Goal: Task Accomplishment & Management: Complete application form

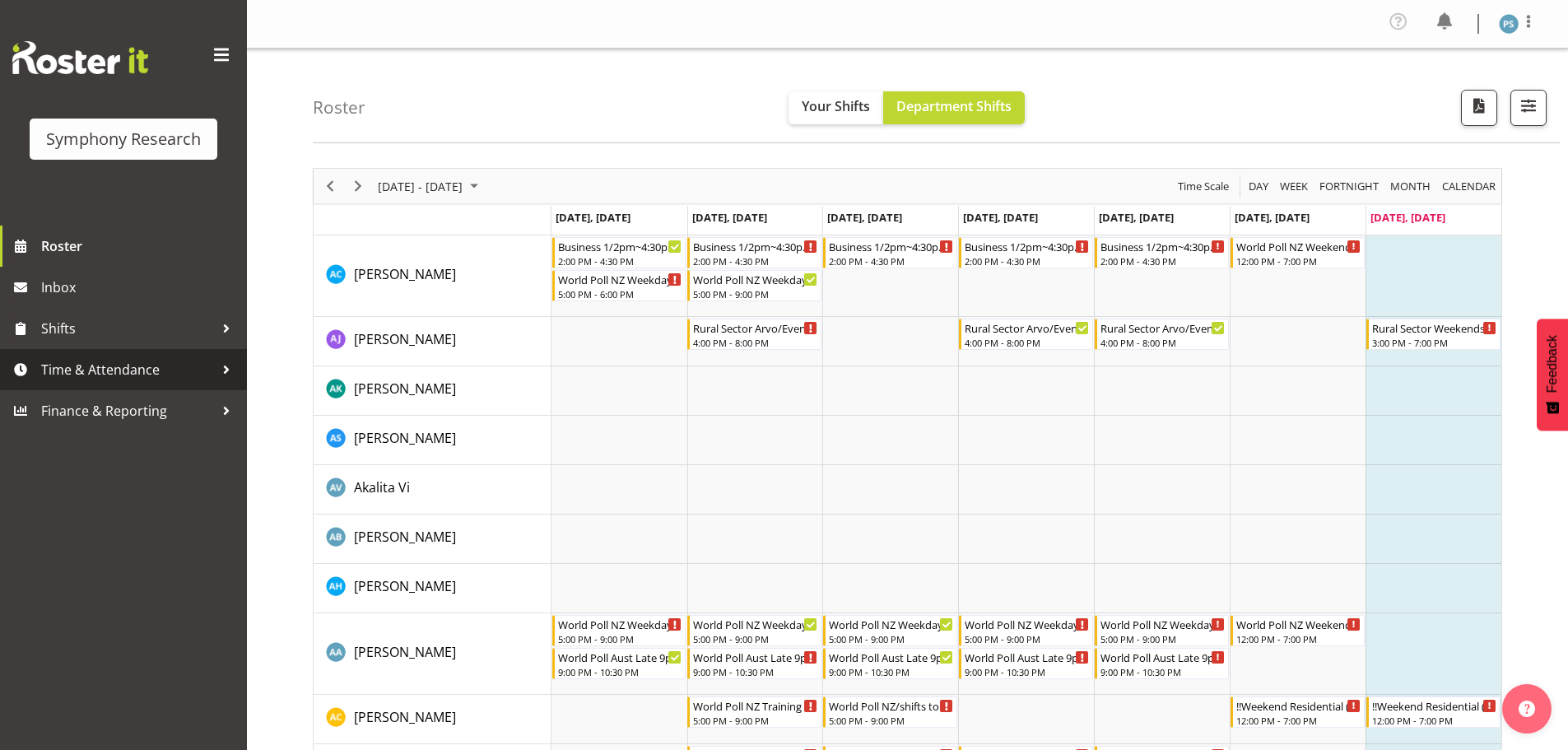
click at [91, 376] on span "Time & Attendance" at bounding box center [127, 370] width 172 height 25
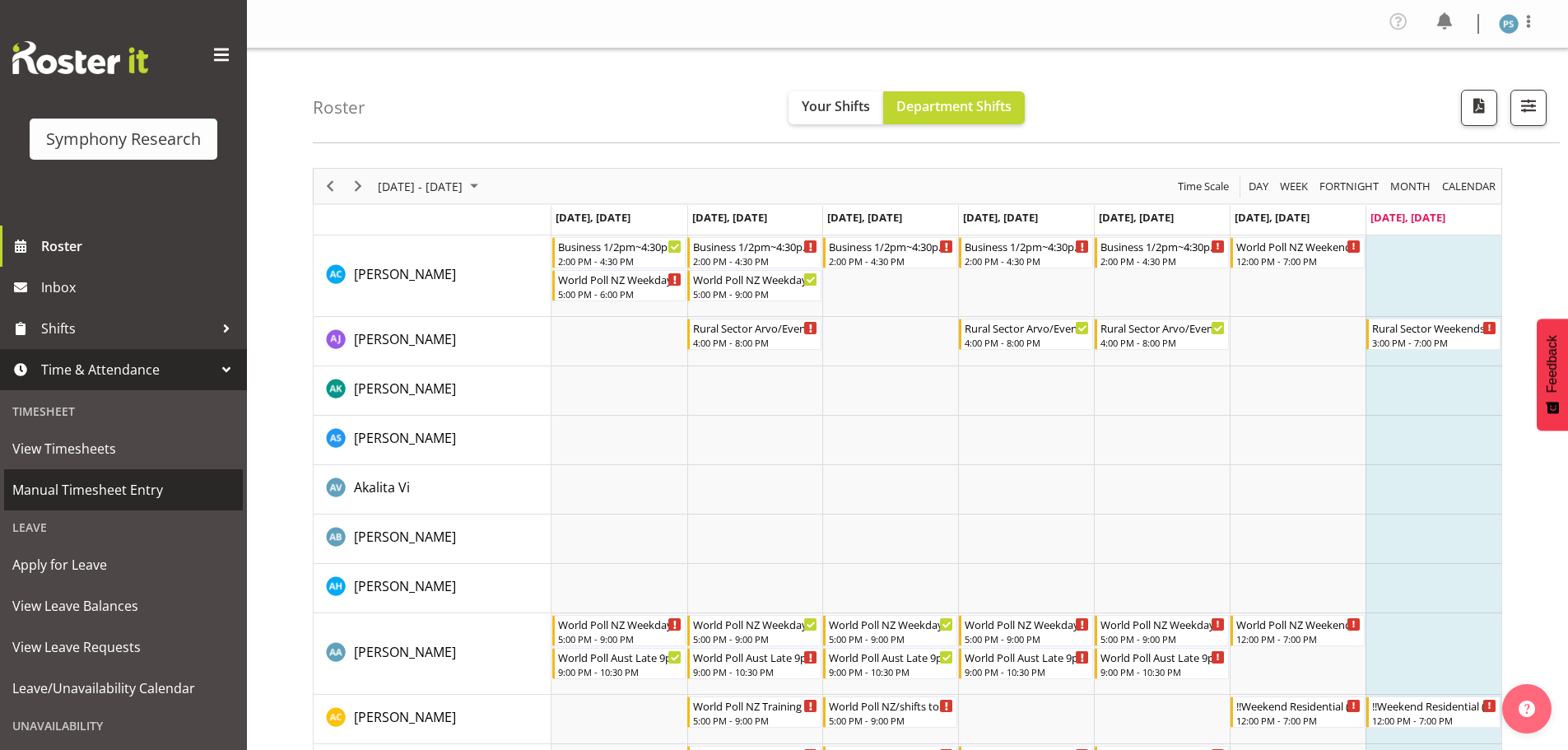
click at [105, 504] on link "Manual Timesheet Entry" at bounding box center [123, 489] width 239 height 41
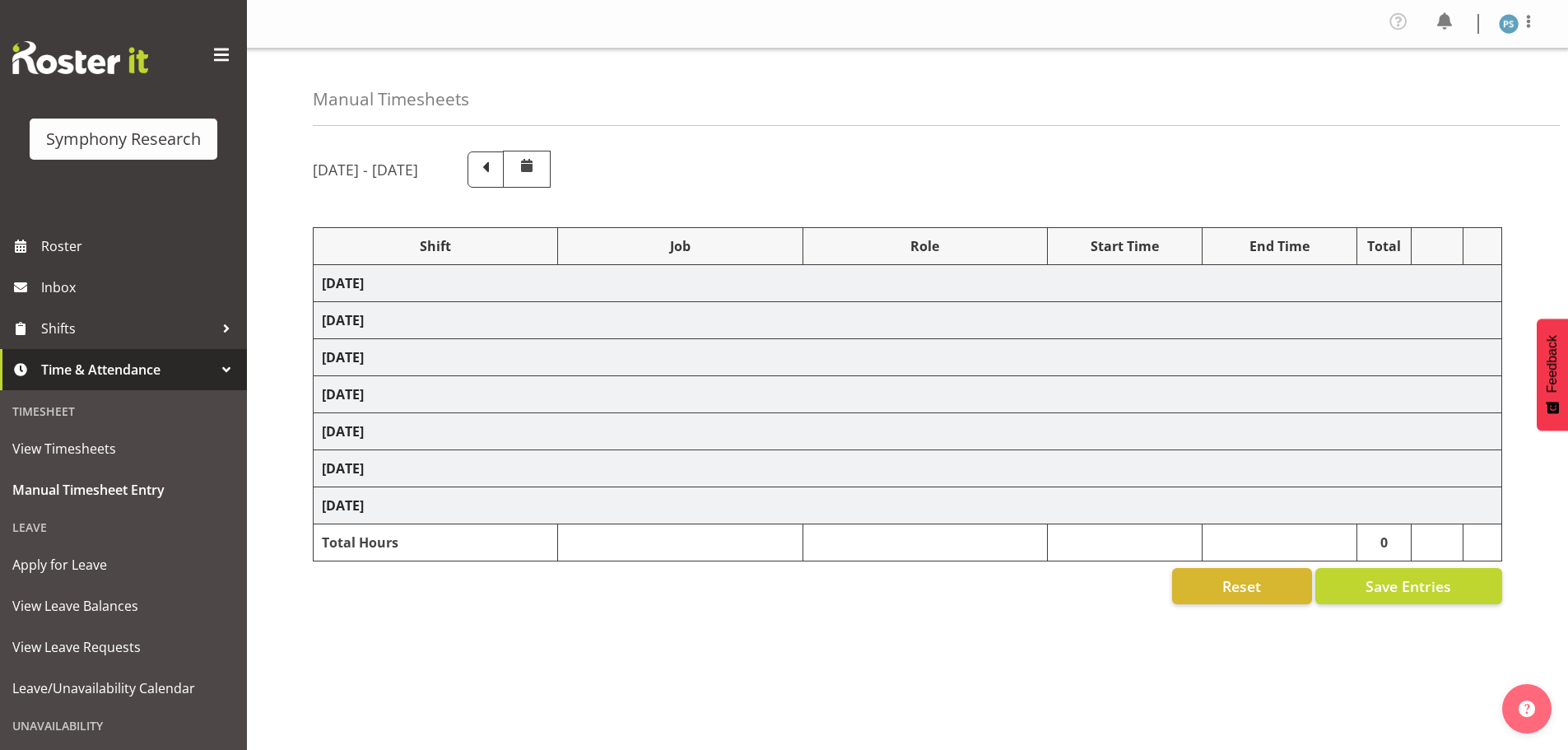
select select "4583"
select select "10527"
select select "4583"
select select "10499"
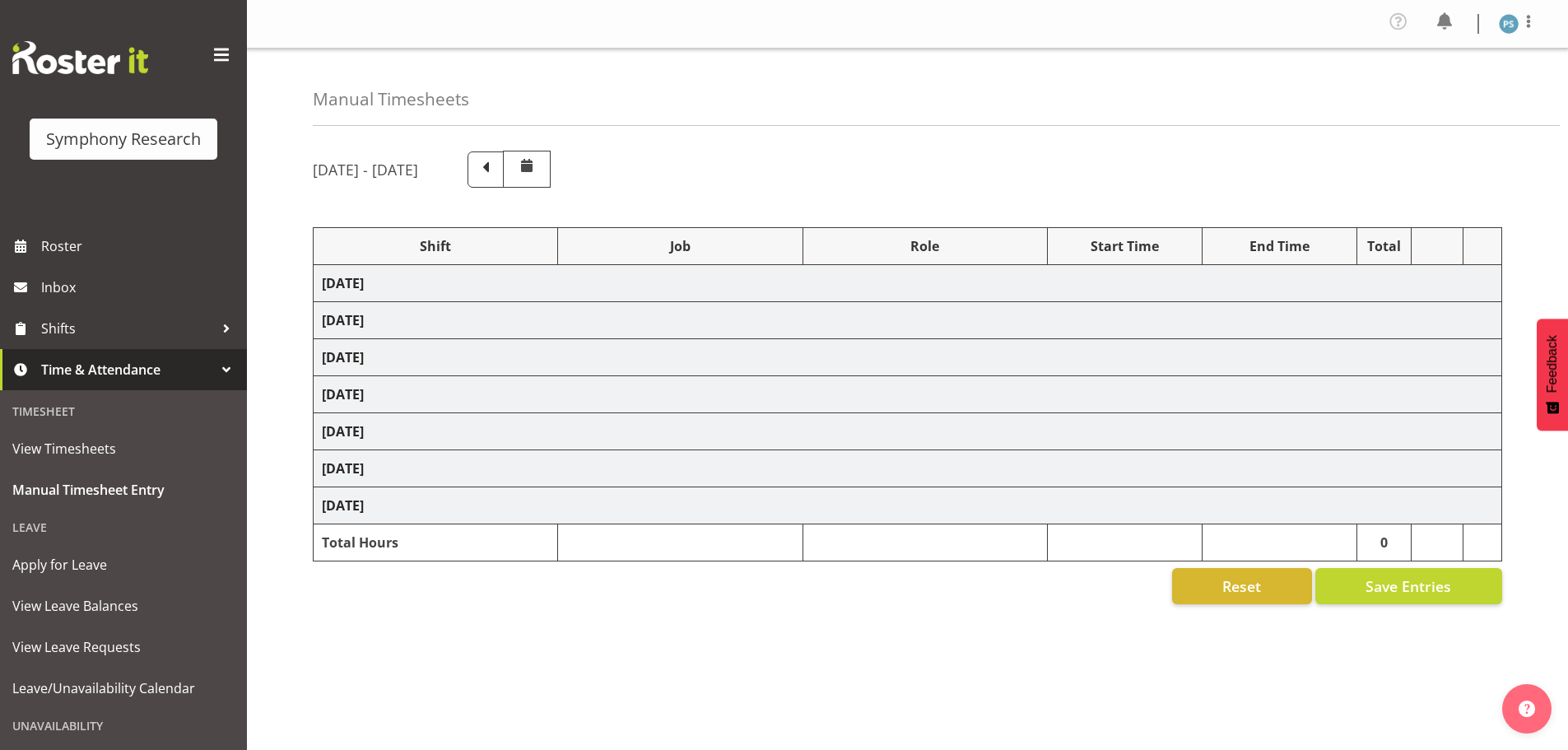
select select "4583"
select select "10527"
select select "4583"
select select "10499"
select select "4583"
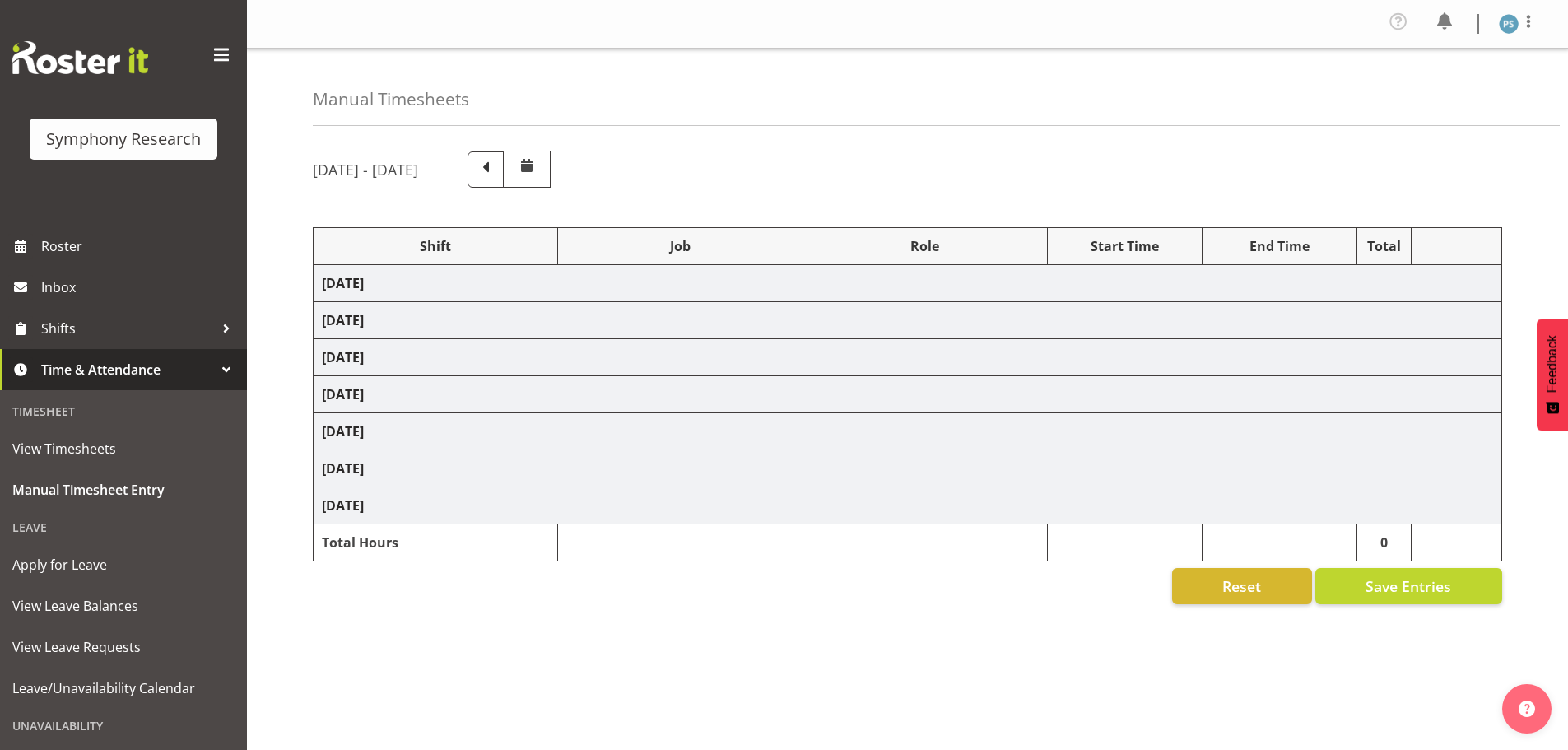
select select "10527"
select select "4583"
select select "10499"
select select "4583"
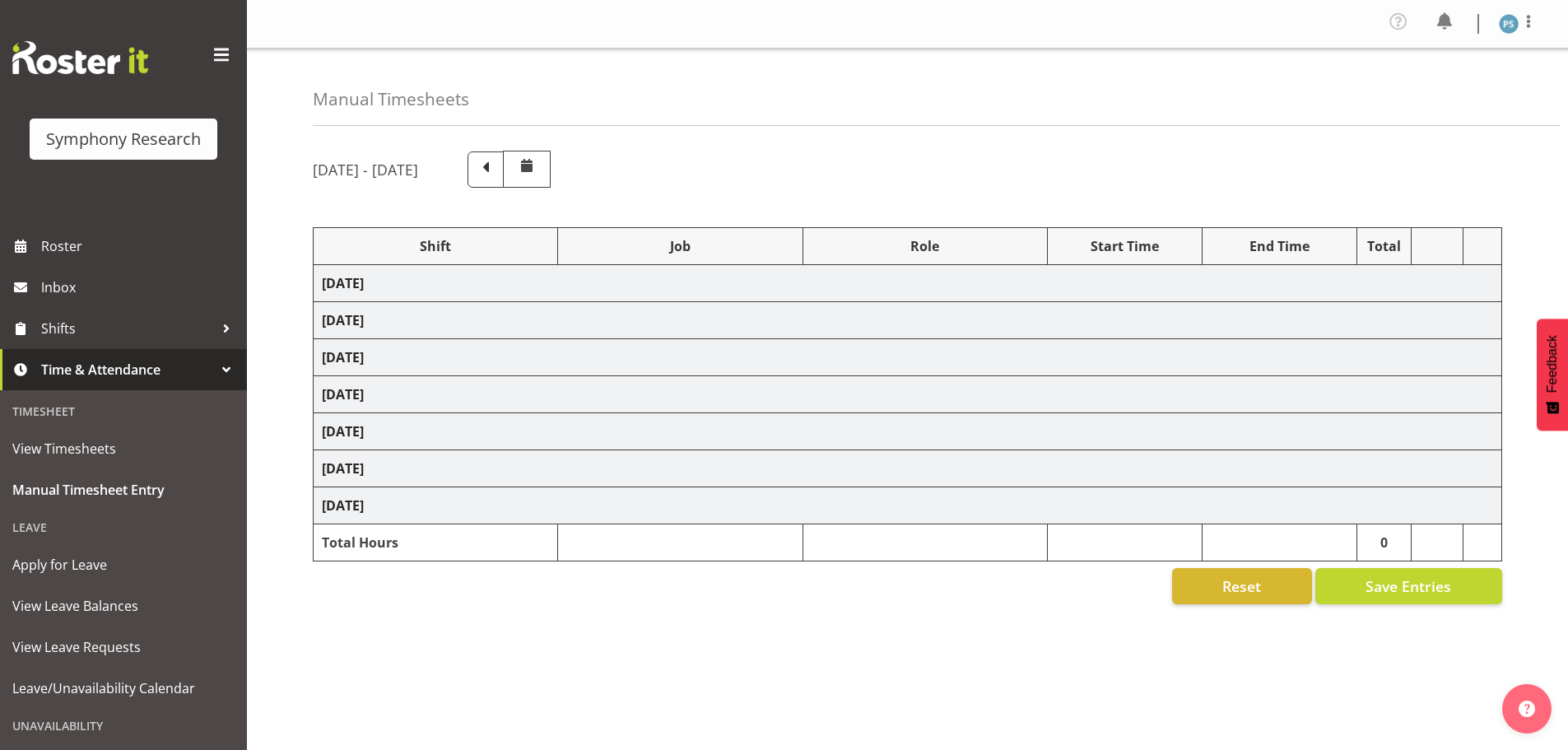
select select "10527"
select select "4583"
select select "10499"
select select "4583"
select select "10527"
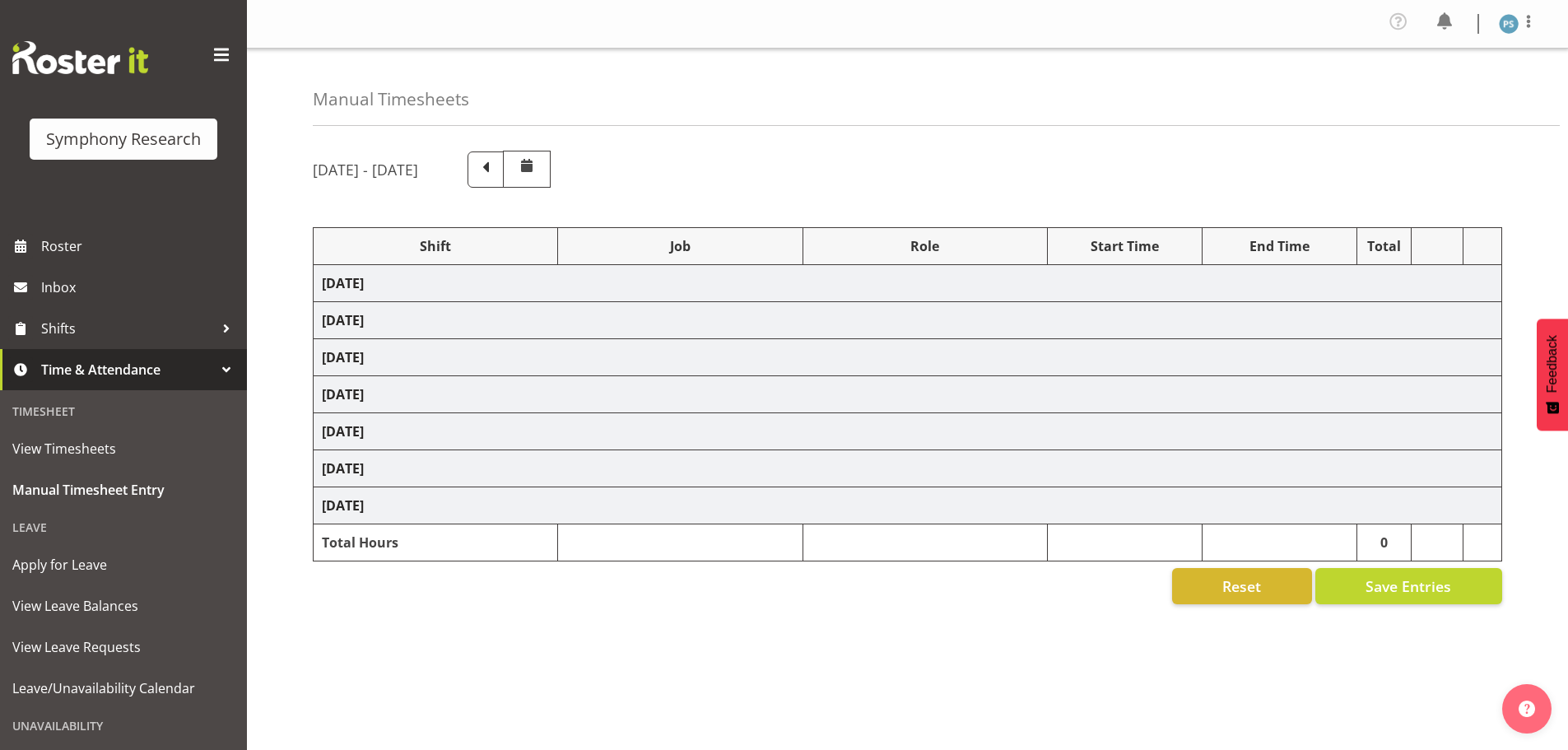
select select "4583"
select select "10499"
select select "19170"
select select "10527"
select select "19170"
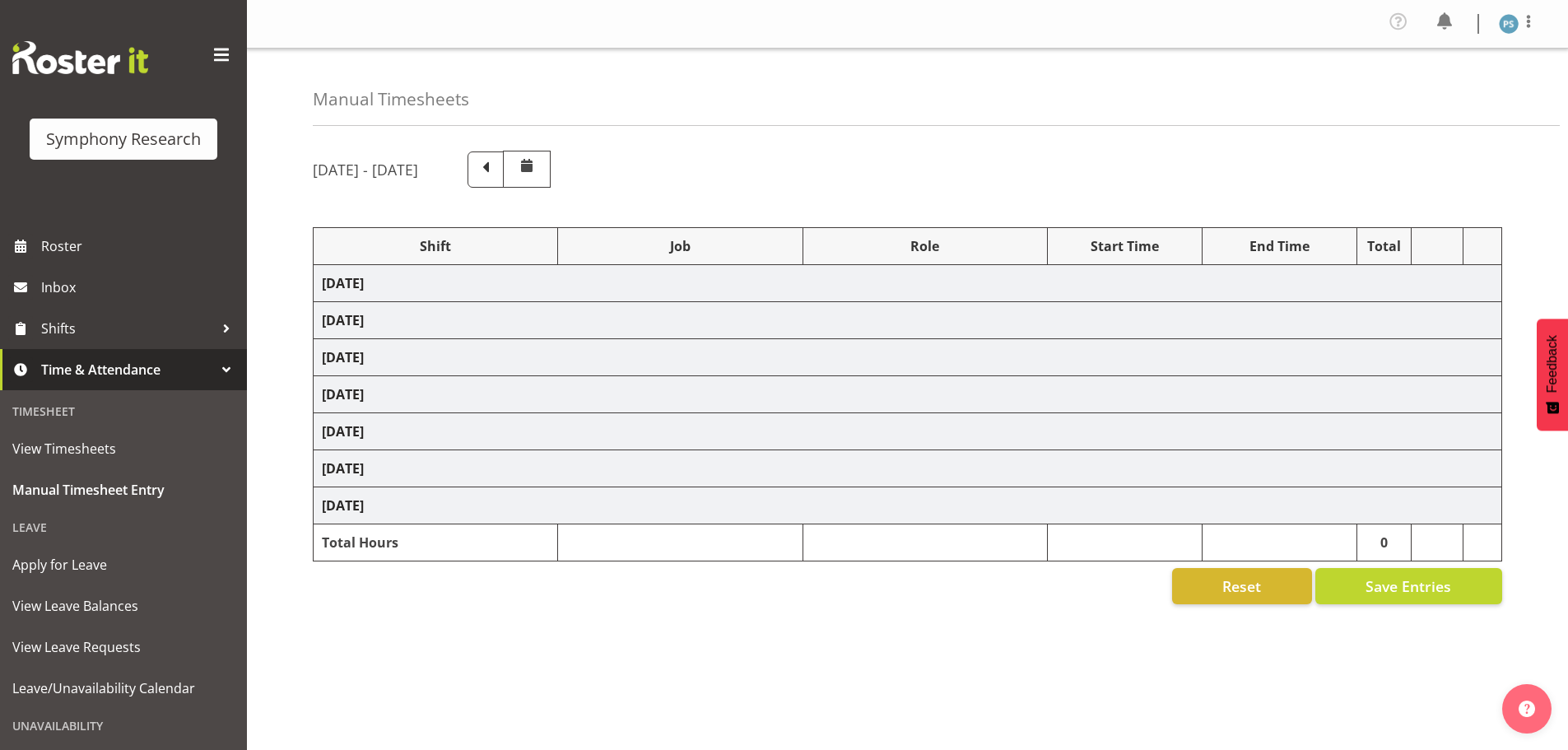
select select "10499"
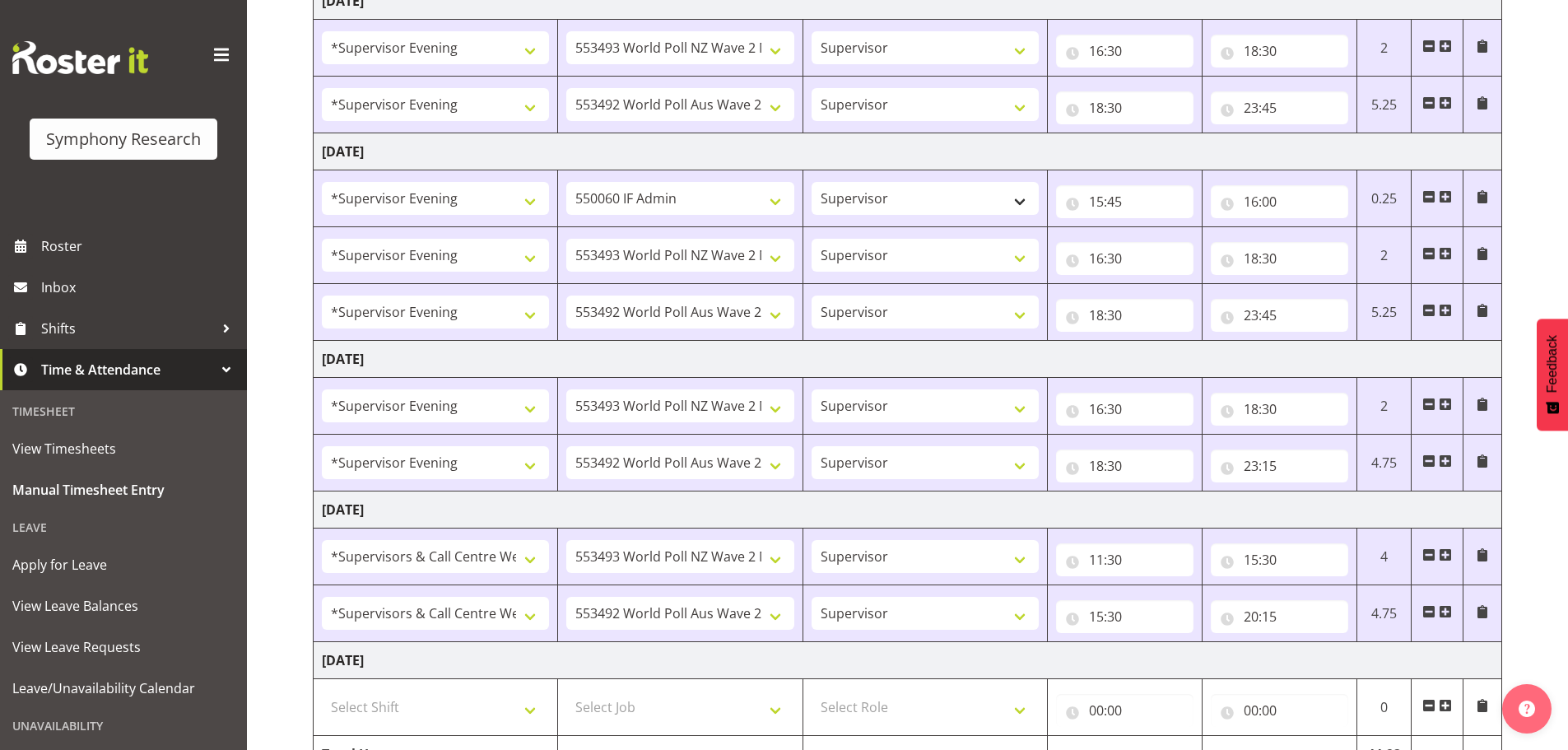
scroll to position [731, 0]
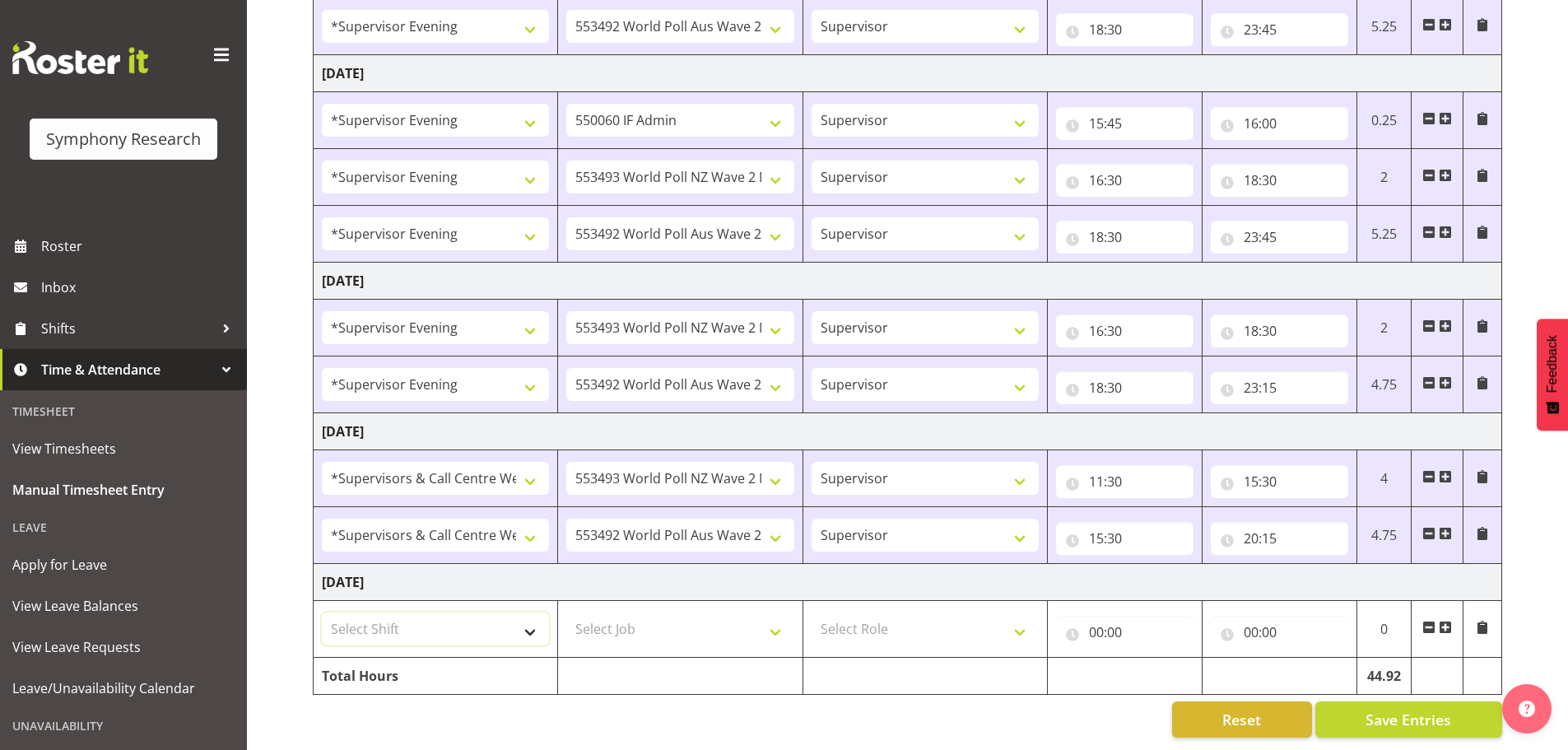
click at [527, 624] on select "Select Shift !!Weekend Residential (Roster IT Shift Label) *Business 9/10am ~ 4…" at bounding box center [435, 629] width 227 height 33
select select "19170"
click at [322, 612] on select "Select Shift !!Weekend Residential (Roster IT Shift Label) *Business 9/10am ~ 4…" at bounding box center [435, 629] width 227 height 33
click at [772, 624] on select "Select Job 550060 IF Admin 553492 World Poll Aus Wave 2 Main 2025 553493 World …" at bounding box center [680, 629] width 227 height 33
select select "10527"
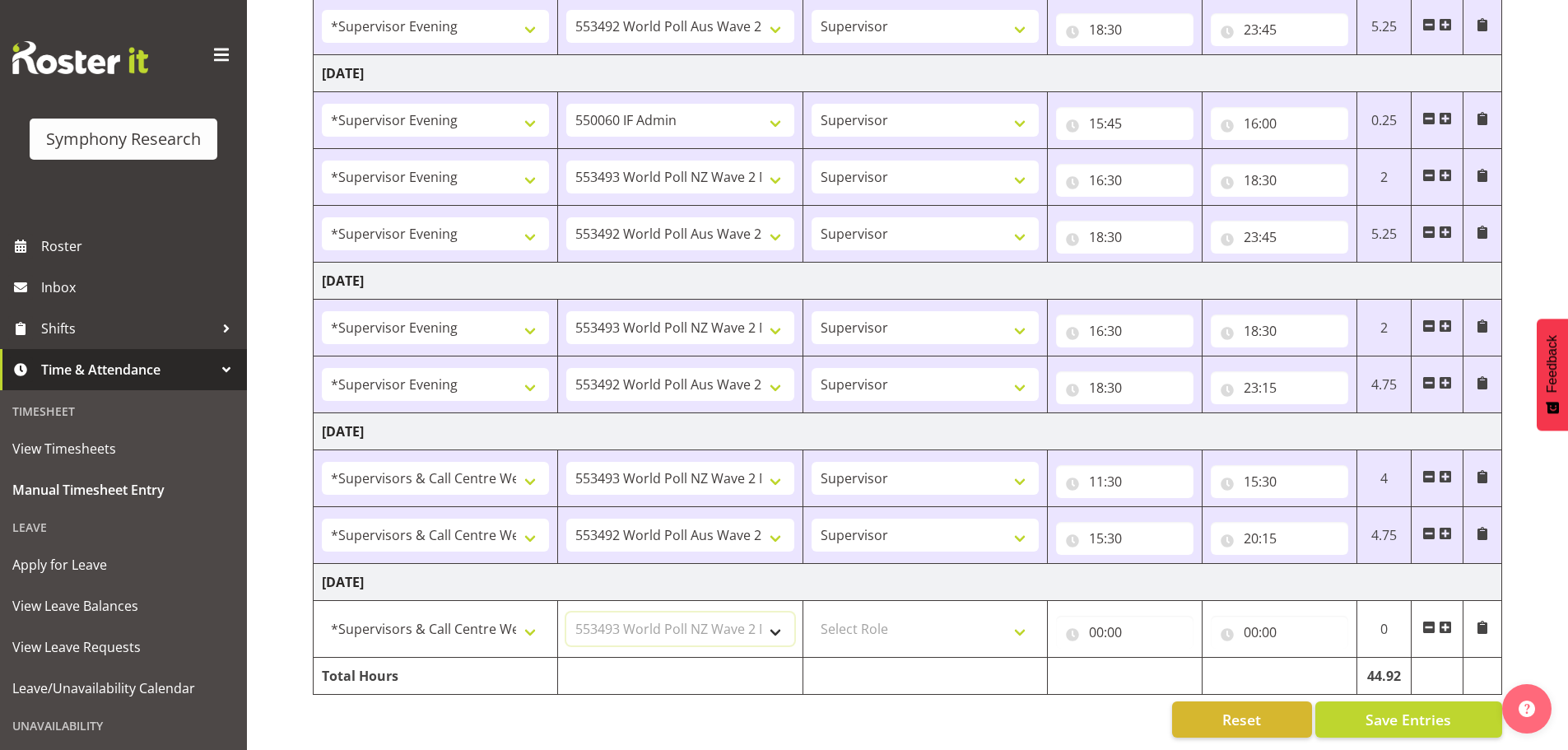
click at [566, 612] on select "Select Job 550060 IF Admin 553492 World Poll Aus Wave 2 Main 2025 553493 World …" at bounding box center [680, 629] width 227 height 33
click at [1023, 621] on select "Select Role Supervisor Briefing Interviewing" at bounding box center [926, 629] width 227 height 33
select select "45"
click at [812, 612] on select "Select Role Supervisor Briefing Interviewing" at bounding box center [926, 629] width 227 height 33
click at [1095, 615] on input "00:00" at bounding box center [1124, 632] width 138 height 33
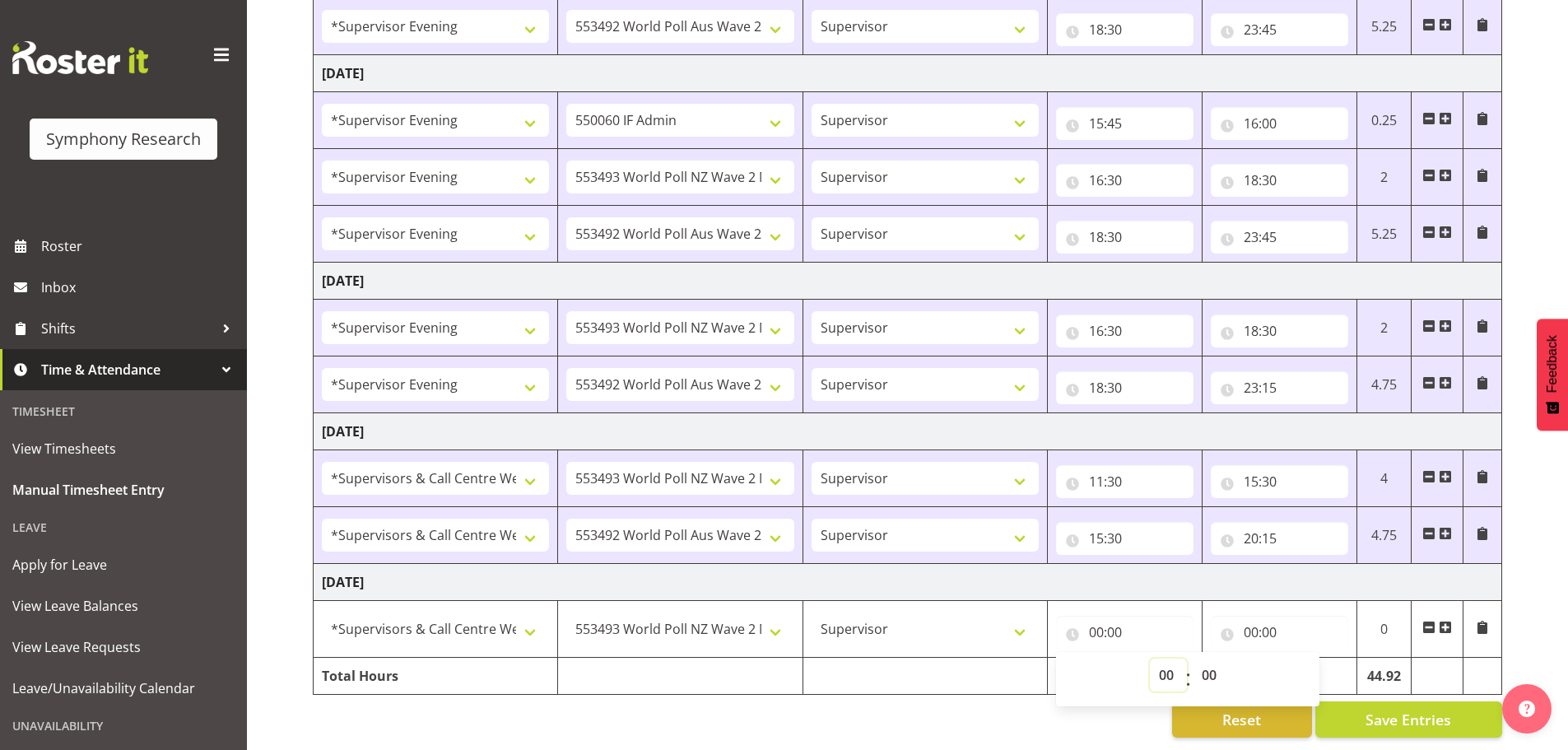
click at [1164, 659] on select "00 01 02 03 04 05 06 07 08 09 10 11 12 13 14 15 16 17 18 19 20 21 22 23" at bounding box center [1168, 675] width 37 height 33
select select "11"
click at [1150, 659] on select "00 01 02 03 04 05 06 07 08 09 10 11 12 13 14 15 16 17 18 19 20 21 22 23" at bounding box center [1168, 675] width 37 height 33
type input "11:00"
click at [1215, 659] on select "00 01 02 03 04 05 06 07 08 09 10 11 12 13 14 15 16 17 18 19 20 21 22 23 24 25 2…" at bounding box center [1211, 675] width 37 height 33
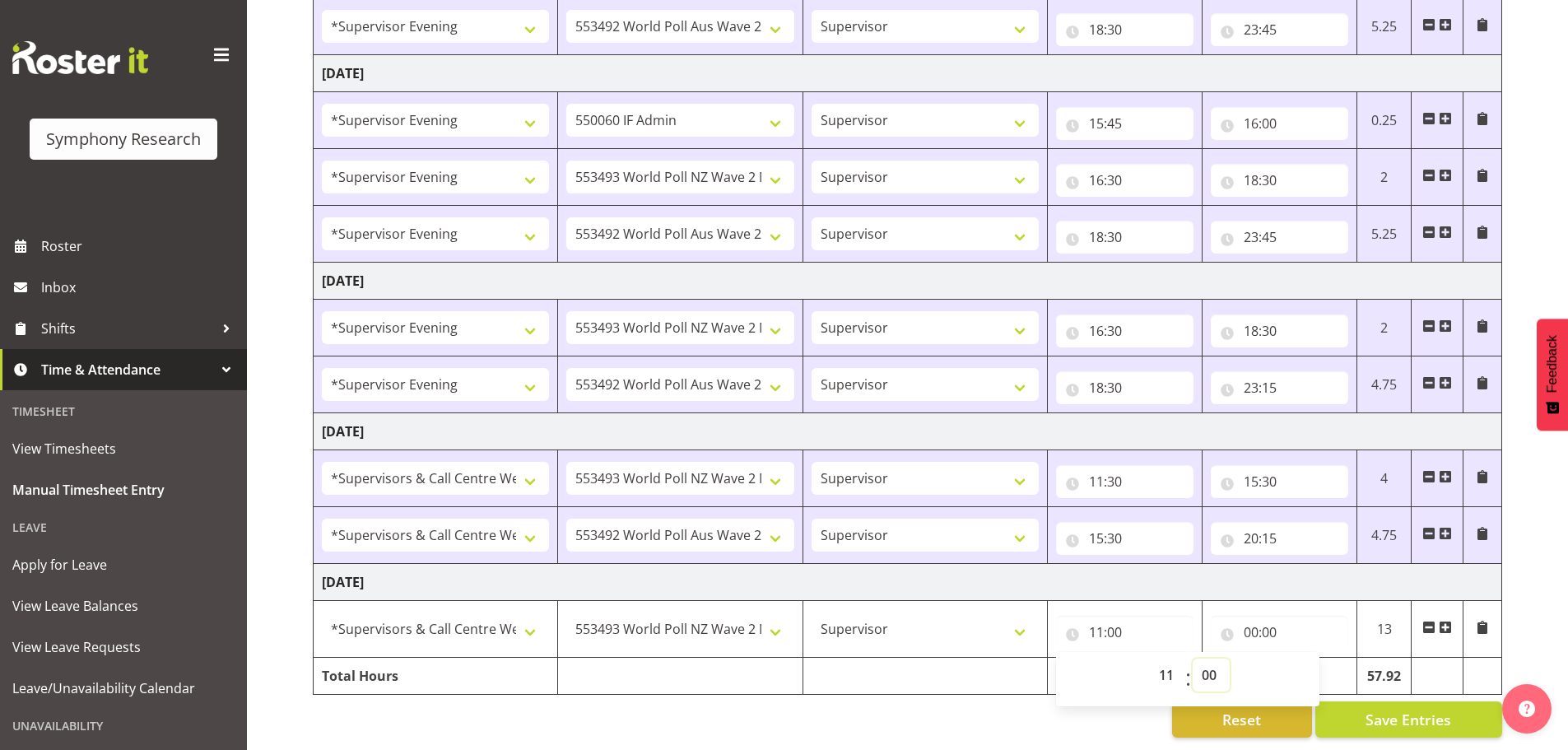
select select "30"
click at [1192, 659] on select "00 01 02 03 04 05 06 07 08 09 10 11 12 13 14 15 16 17 18 19 20 21 22 23 24 25 2…" at bounding box center [1211, 675] width 37 height 33
type input "11:30"
click at [1255, 617] on input "00:00" at bounding box center [1279, 632] width 138 height 33
click at [1322, 659] on select "00 01 02 03 04 05 06 07 08 09 10 11 12 13 14 15 16 17 18 19 20 21 22 23" at bounding box center [1322, 675] width 37 height 33
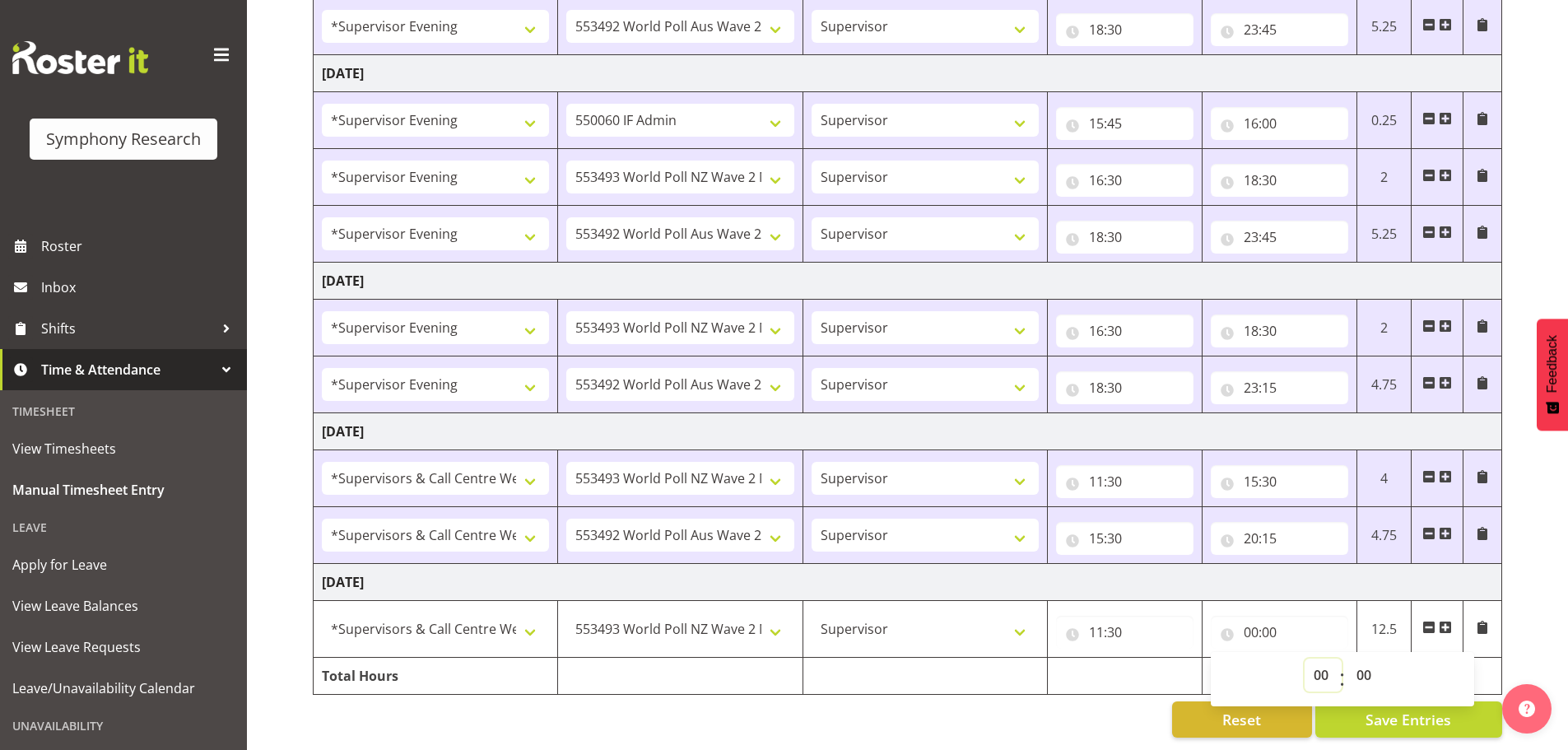
select select "16"
click at [1304, 659] on select "00 01 02 03 04 05 06 07 08 09 10 11 12 13 14 15 16 17 18 19 20 21 22 23" at bounding box center [1322, 675] width 37 height 33
type input "16:00"
click at [1449, 620] on span at bounding box center [1446, 627] width 13 height 13
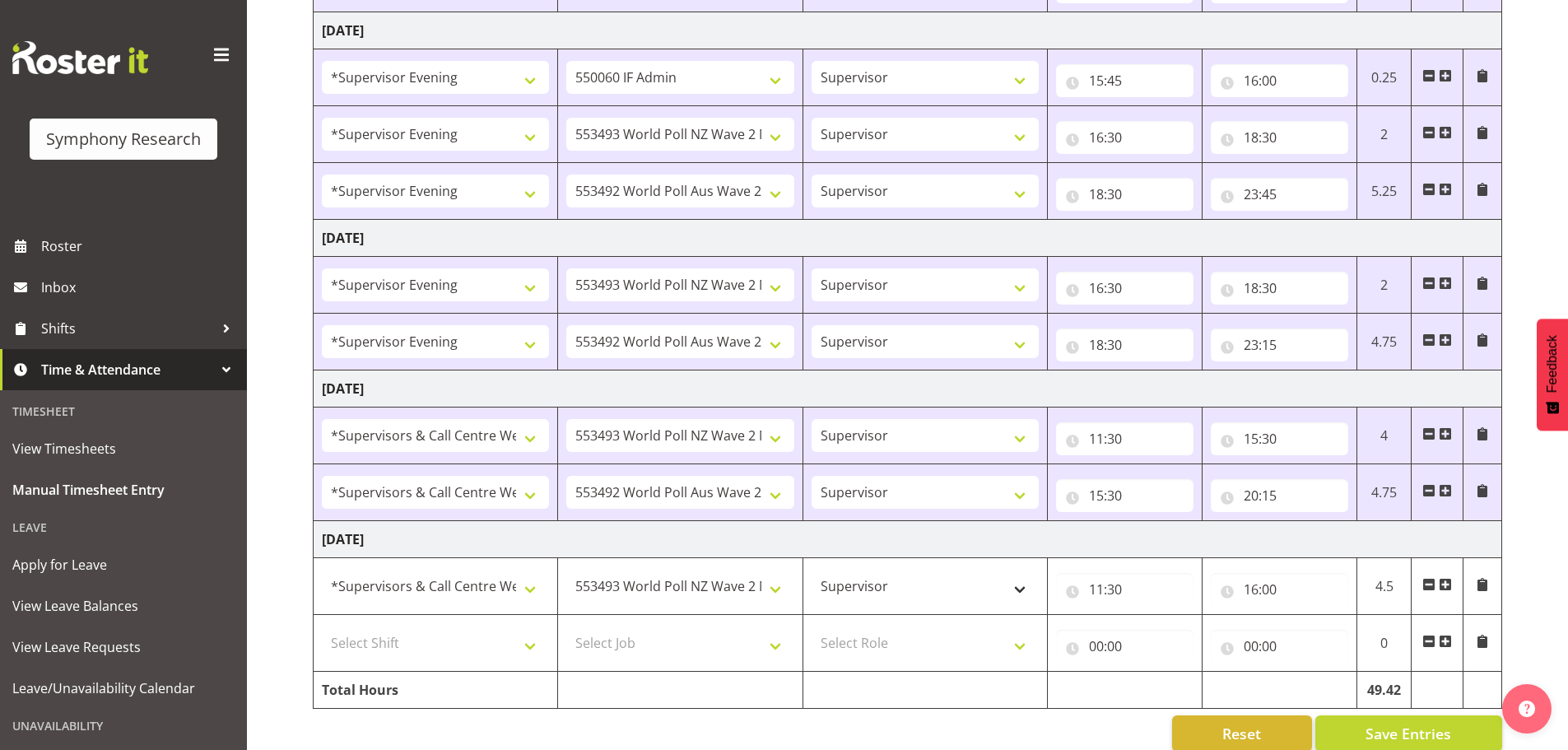
scroll to position [788, 0]
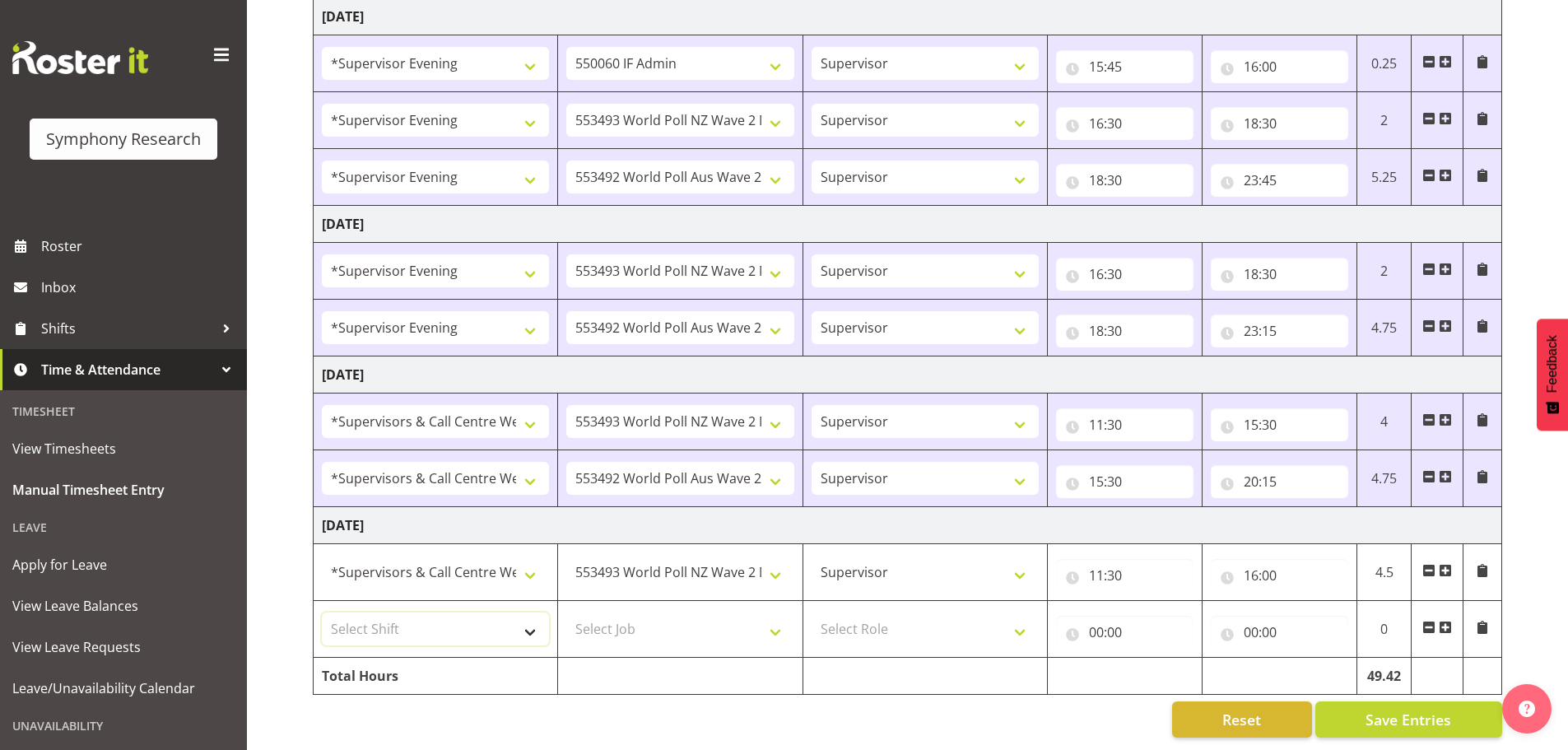
click at [532, 615] on select "Select Shift !!Weekend Residential (Roster IT Shift Label) *Business 9/10am ~ 4…" at bounding box center [435, 629] width 227 height 33
select select "19170"
click at [322, 612] on select "Select Shift !!Weekend Residential (Roster IT Shift Label) *Business 9/10am ~ 4…" at bounding box center [435, 629] width 227 height 33
click at [776, 616] on select "Select Job 550060 IF Admin 553492 World Poll Aus Wave 2 Main 2025 553493 World …" at bounding box center [680, 629] width 227 height 33
select select "10499"
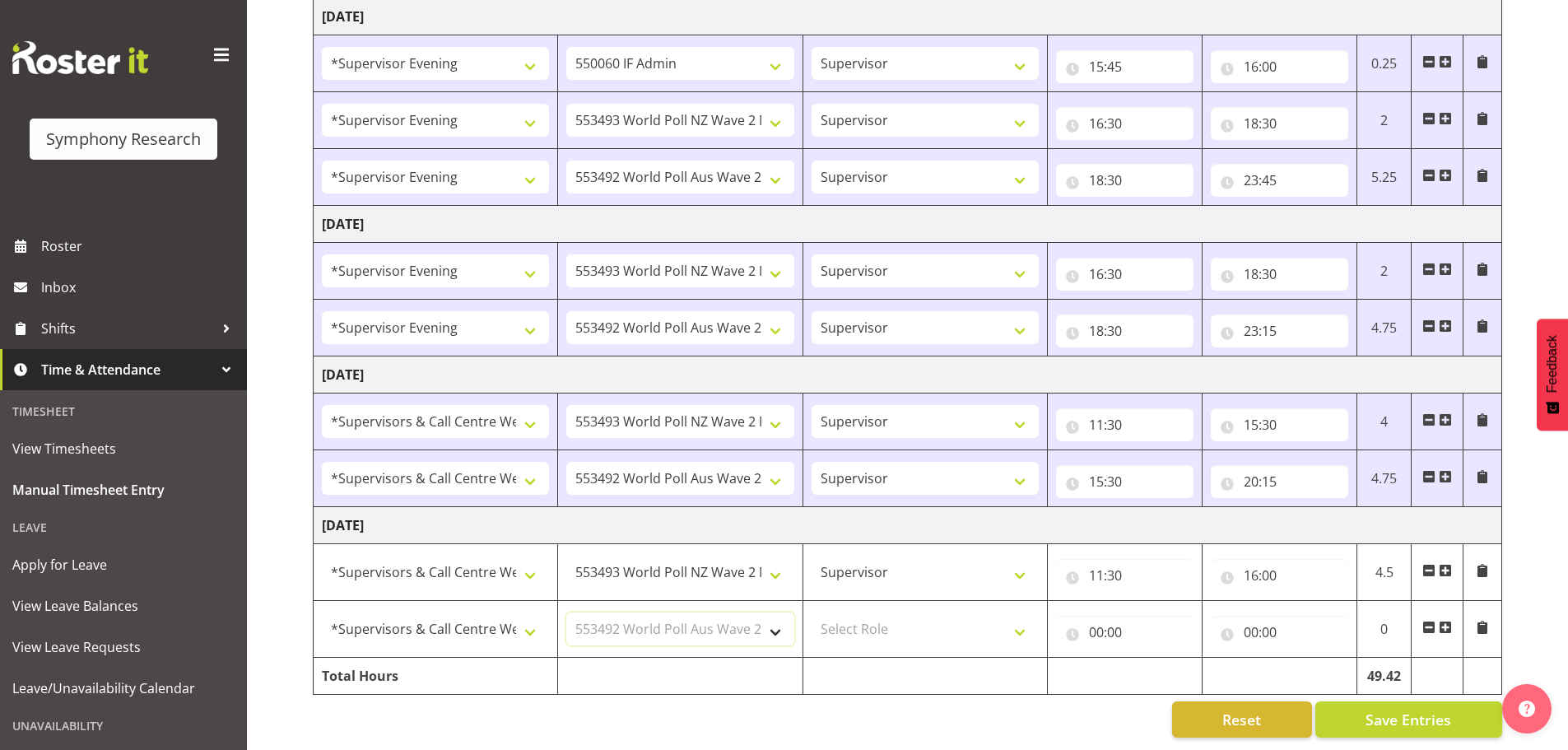
click at [566, 612] on select "Select Job 550060 IF Admin 553492 World Poll Aus Wave 2 Main 2025 553493 World …" at bounding box center [680, 629] width 227 height 33
click at [1021, 612] on select "Select Role Supervisor Briefing Interviewing" at bounding box center [926, 629] width 227 height 33
select select "45"
click at [812, 612] on select "Select Role Supervisor Briefing Interviewing" at bounding box center [926, 629] width 227 height 33
click at [1098, 618] on input "00:00" at bounding box center [1124, 632] width 138 height 33
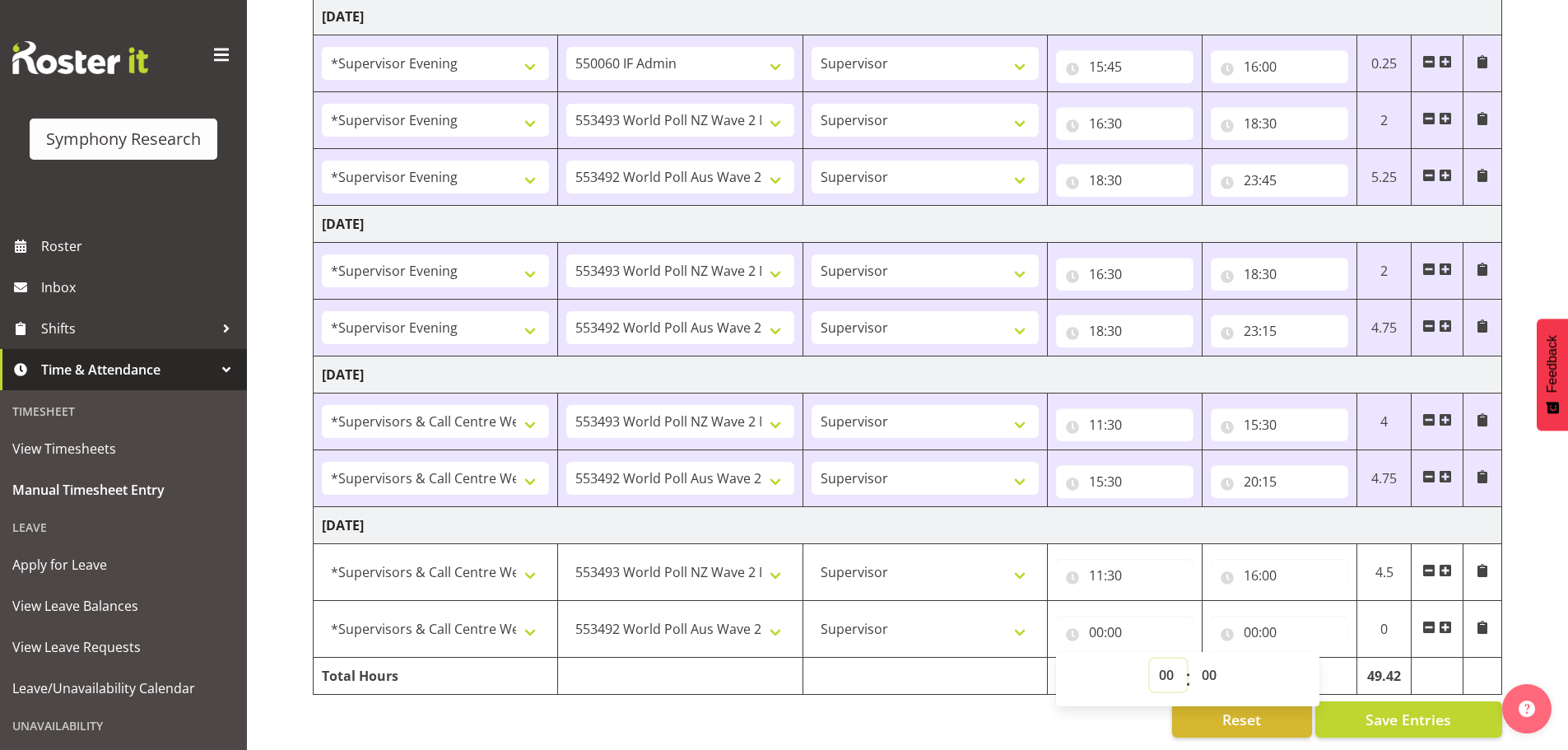
click at [1171, 659] on select "00 01 02 03 04 05 06 07 08 09 10 11 12 13 14 15 16 17 18 19 20 21 22 23" at bounding box center [1168, 675] width 37 height 33
select select "16"
click at [1150, 659] on select "00 01 02 03 04 05 06 07 08 09 10 11 12 13 14 15 16 17 18 19 20 21 22 23" at bounding box center [1168, 675] width 37 height 33
type input "16:00"
click at [1248, 615] on input "00:00" at bounding box center [1279, 632] width 138 height 33
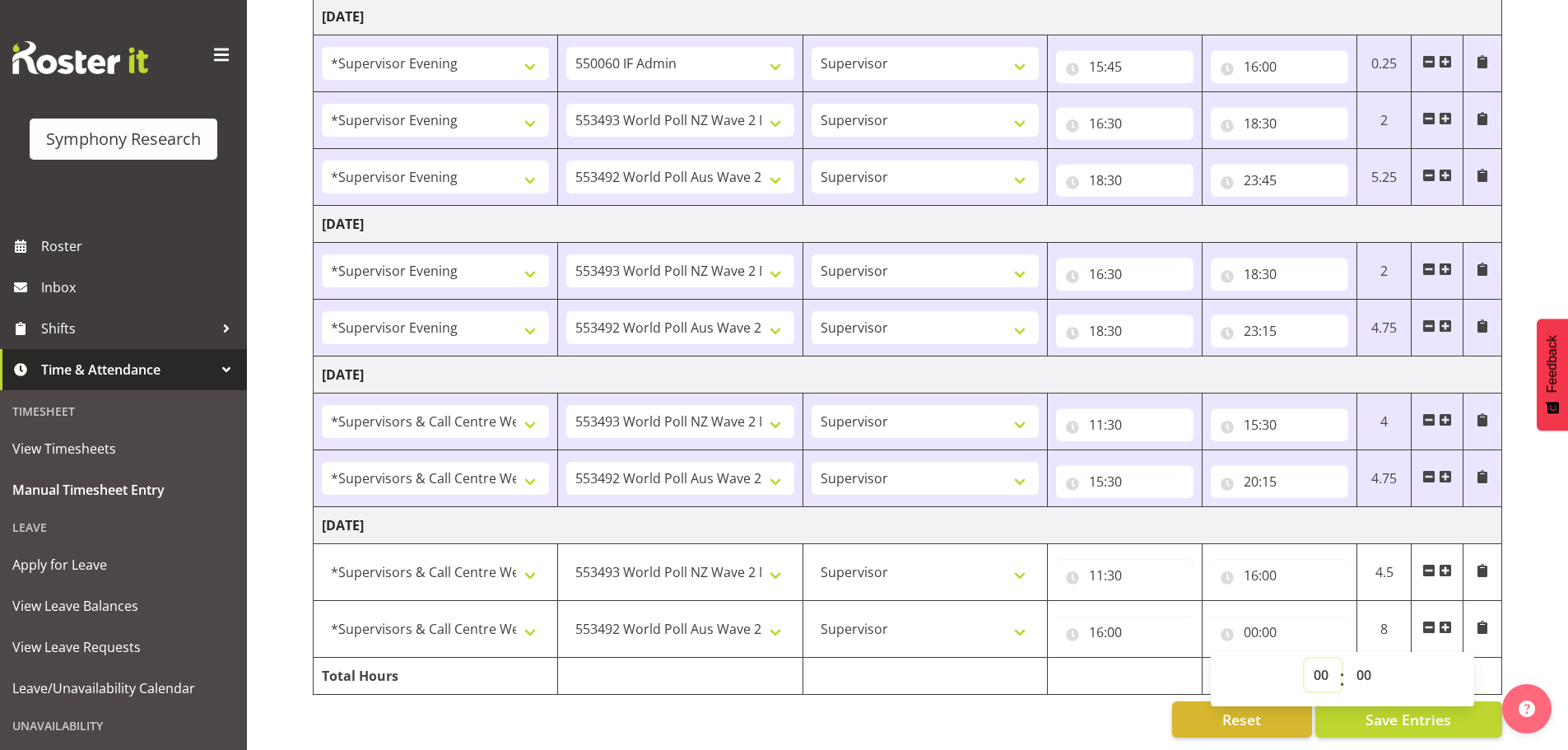
click at [1316, 659] on select "00 01 02 03 04 05 06 07 08 09 10 11 12 13 14 15 16 17 18 19 20 21 22 23" at bounding box center [1322, 675] width 37 height 33
select select "20"
click at [1304, 659] on select "00 01 02 03 04 05 06 07 08 09 10 11 12 13 14 15 16 17 18 19 20 21 22 23" at bounding box center [1322, 675] width 37 height 33
type input "20:00"
click at [1369, 659] on select "00 01 02 03 04 05 06 07 08 09 10 11 12 13 14 15 16 17 18 19 20 21 22 23 24 25 2…" at bounding box center [1366, 675] width 37 height 33
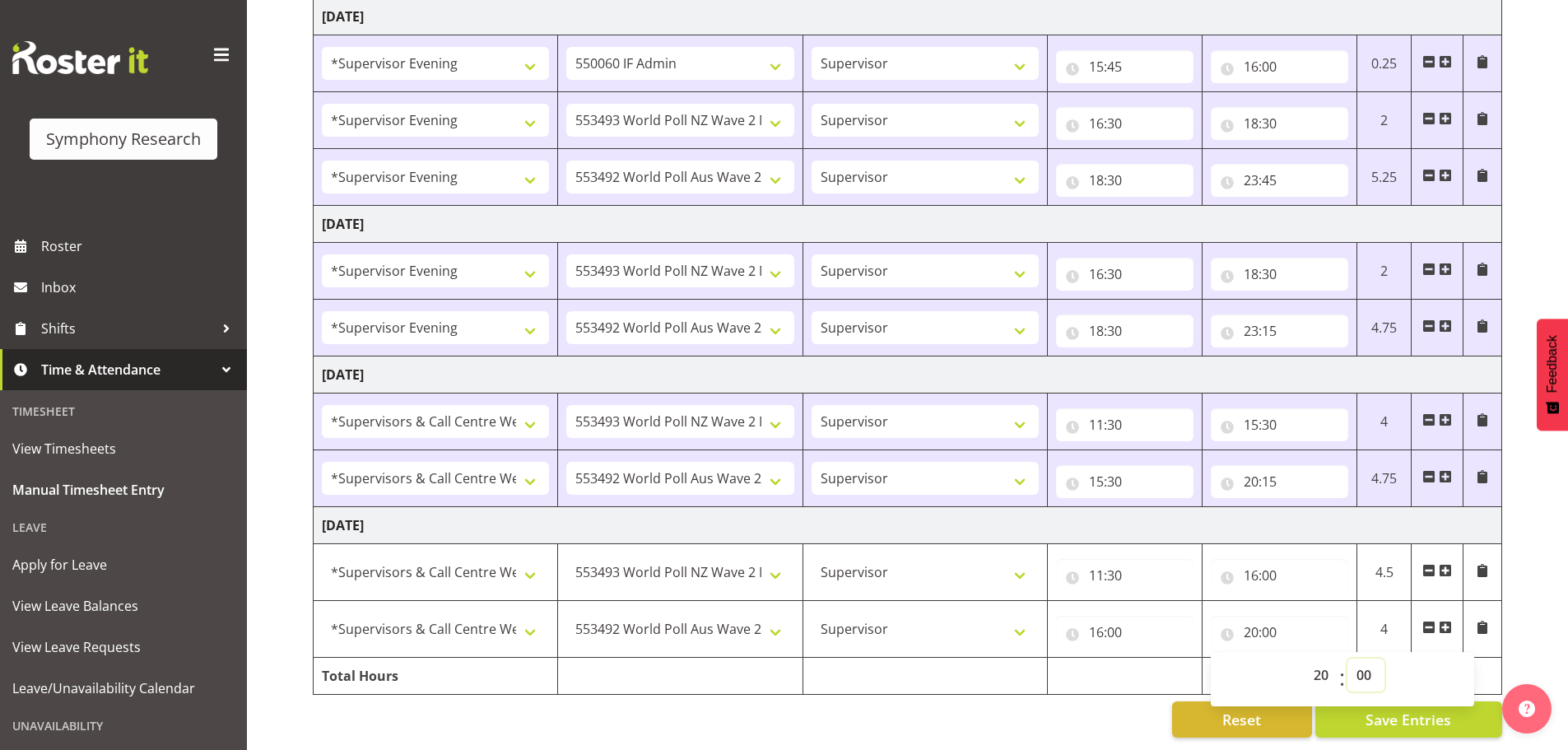
select select "15"
click at [1347, 659] on select "00 01 02 03 04 05 06 07 08 09 10 11 12 13 14 15 16 17 18 19 20 21 22 23 24 25 2…" at bounding box center [1366, 675] width 37 height 33
type input "20:15"
click at [1430, 709] on span "Save Entries" at bounding box center [1408, 719] width 86 height 21
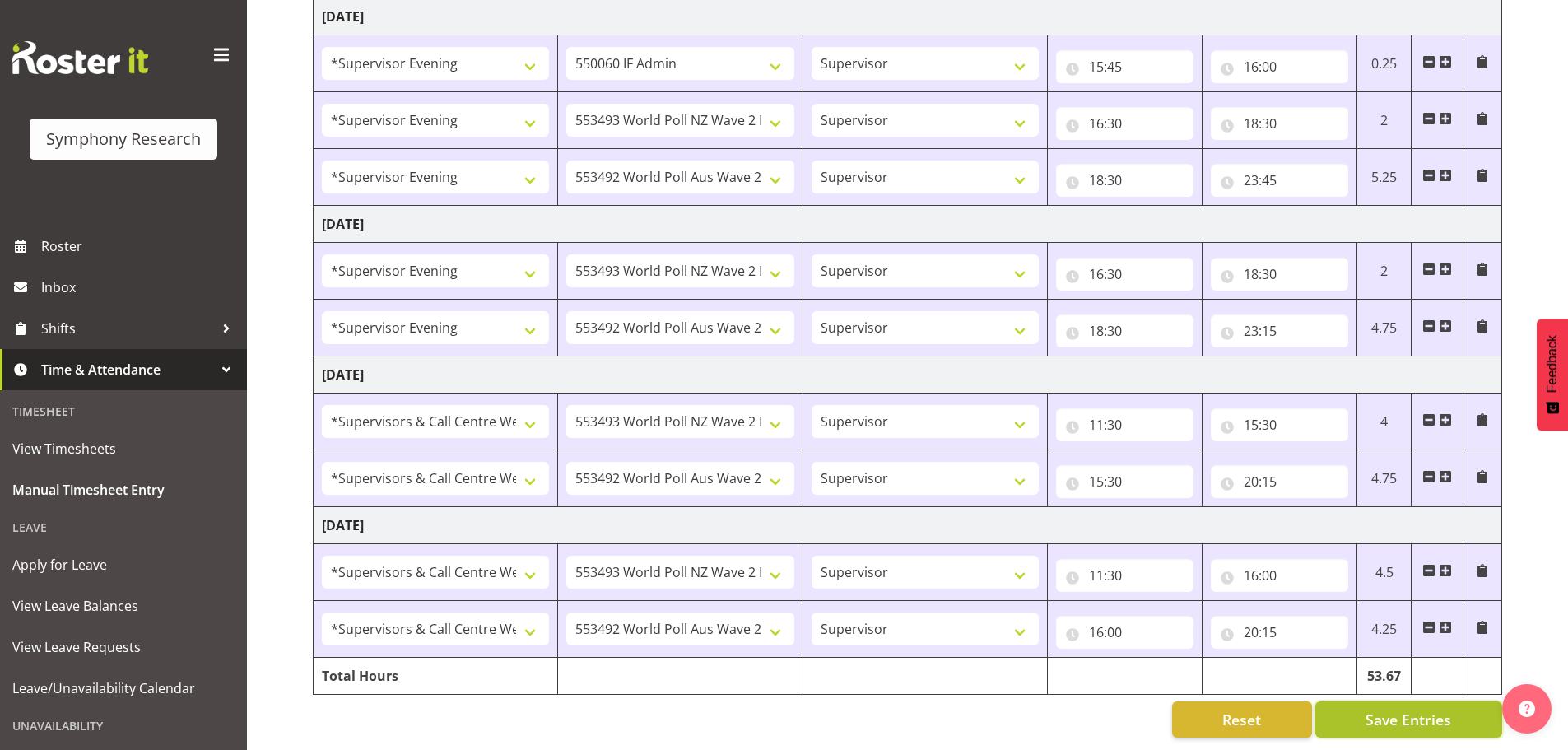
click at [1385, 709] on span "Save Entries" at bounding box center [1408, 719] width 86 height 21
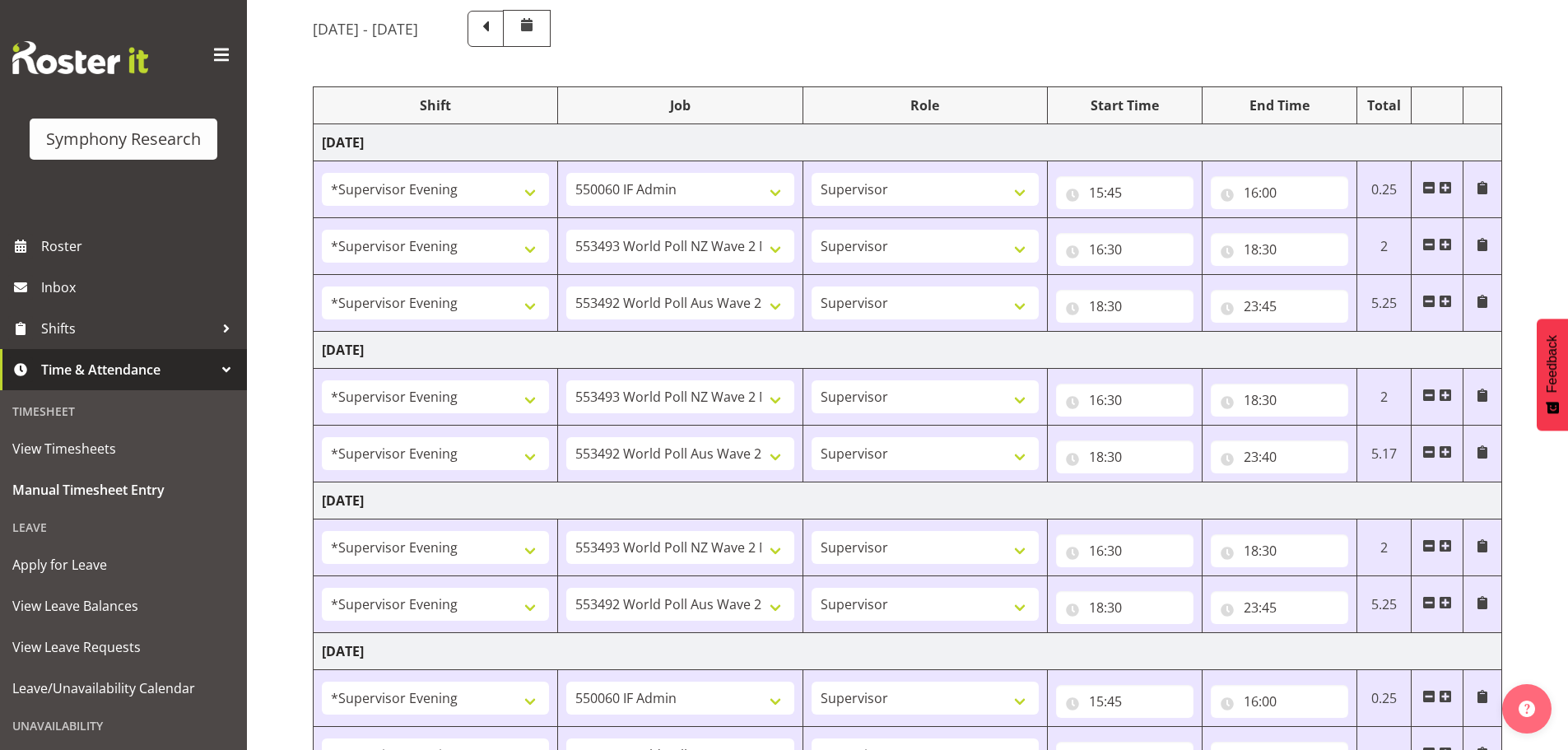
scroll to position [0, 0]
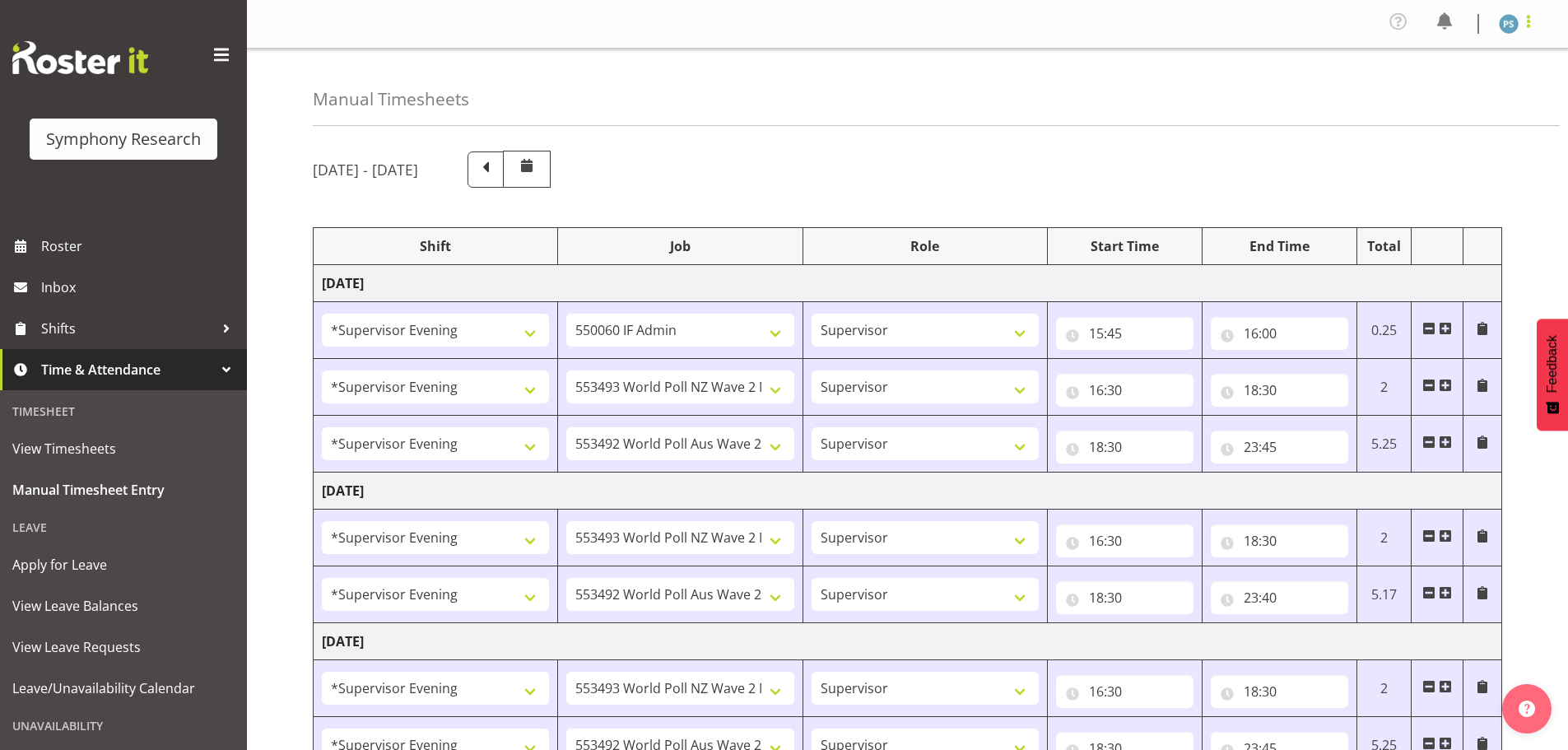
click at [1531, 26] on span at bounding box center [1529, 21] width 20 height 20
click at [1498, 86] on link "Log Out" at bounding box center [1459, 91] width 158 height 30
